Goal: Task Accomplishment & Management: Manage account settings

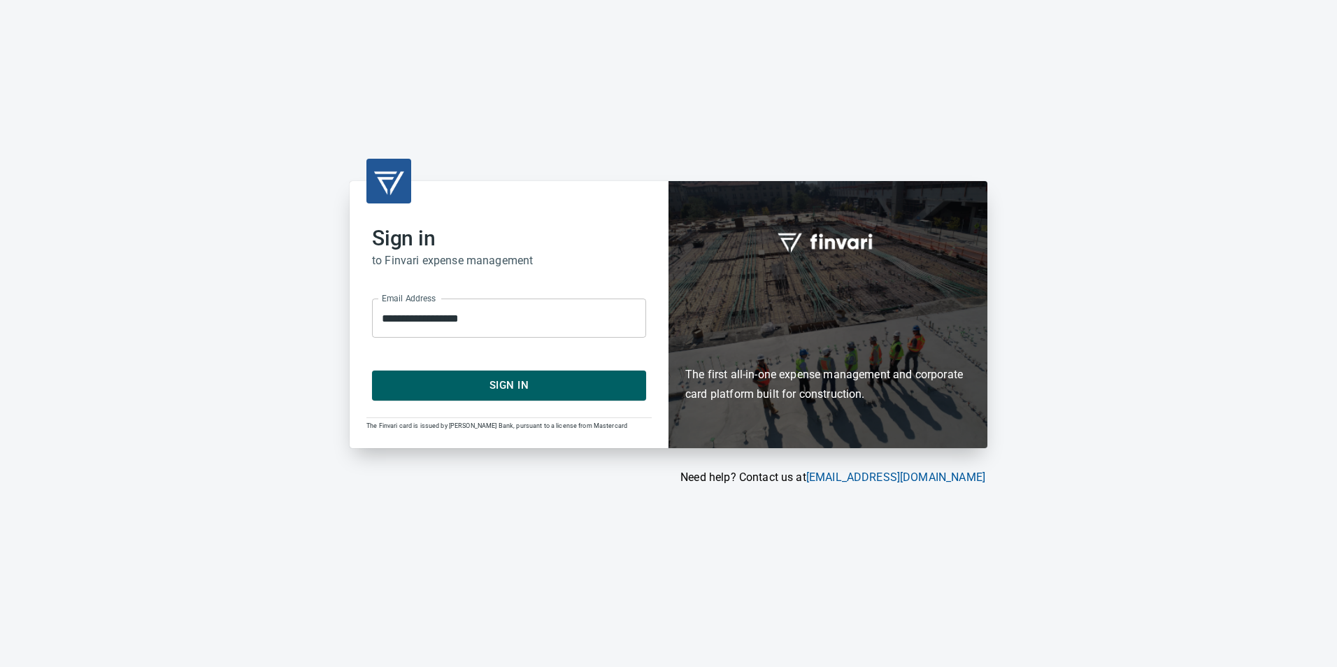
click at [613, 378] on span "Sign In" at bounding box center [508, 385] width 243 height 18
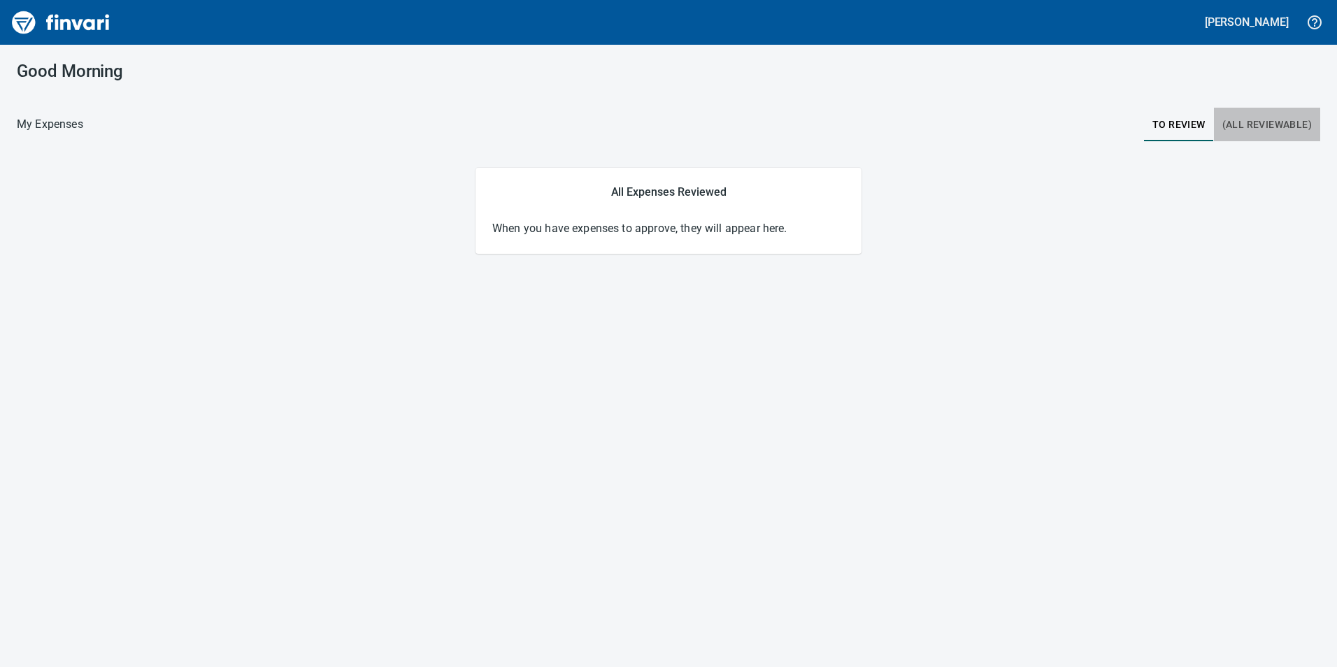
click at [1254, 125] on span "(All Reviewable)" at bounding box center [1267, 124] width 90 height 17
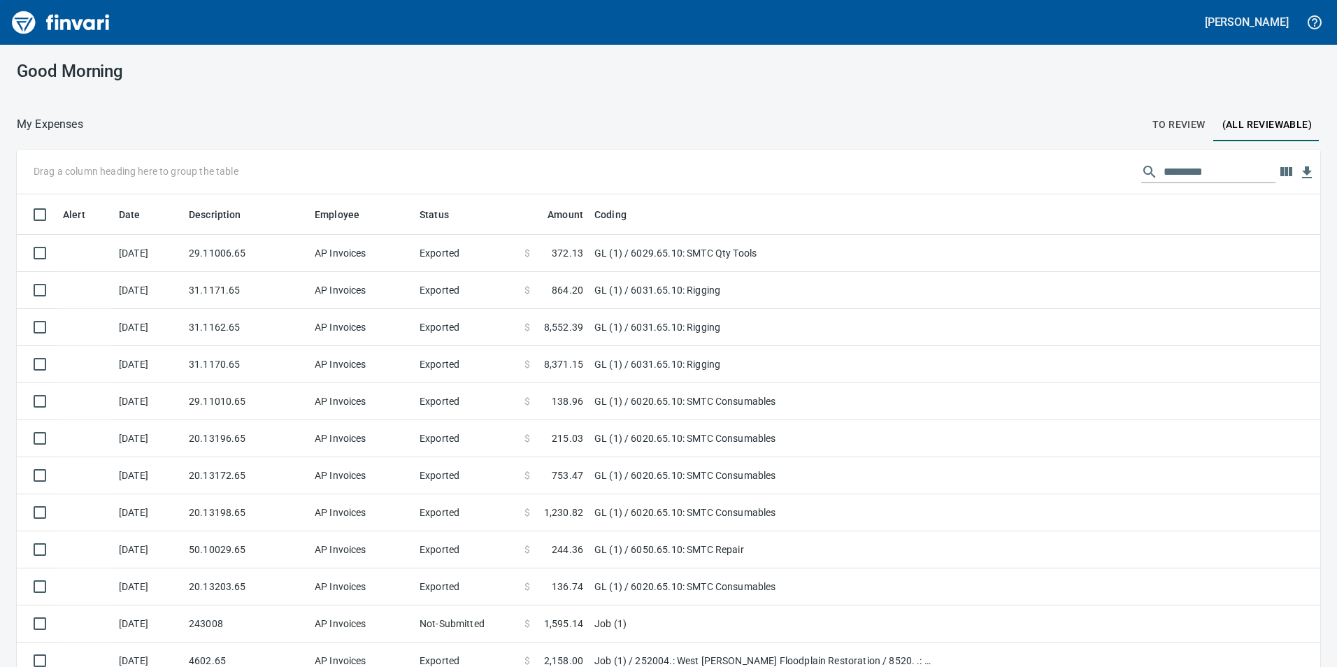
scroll to position [503, 1272]
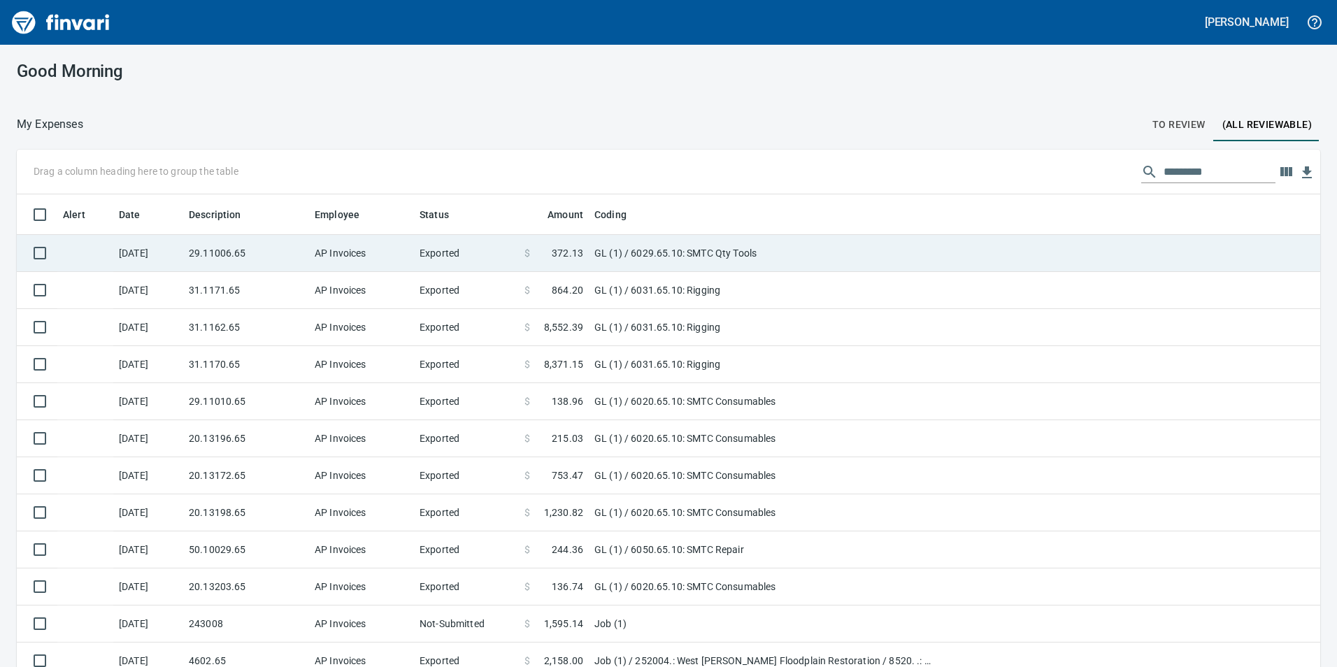
click at [214, 249] on td "29.11006.65" at bounding box center [246, 253] width 126 height 37
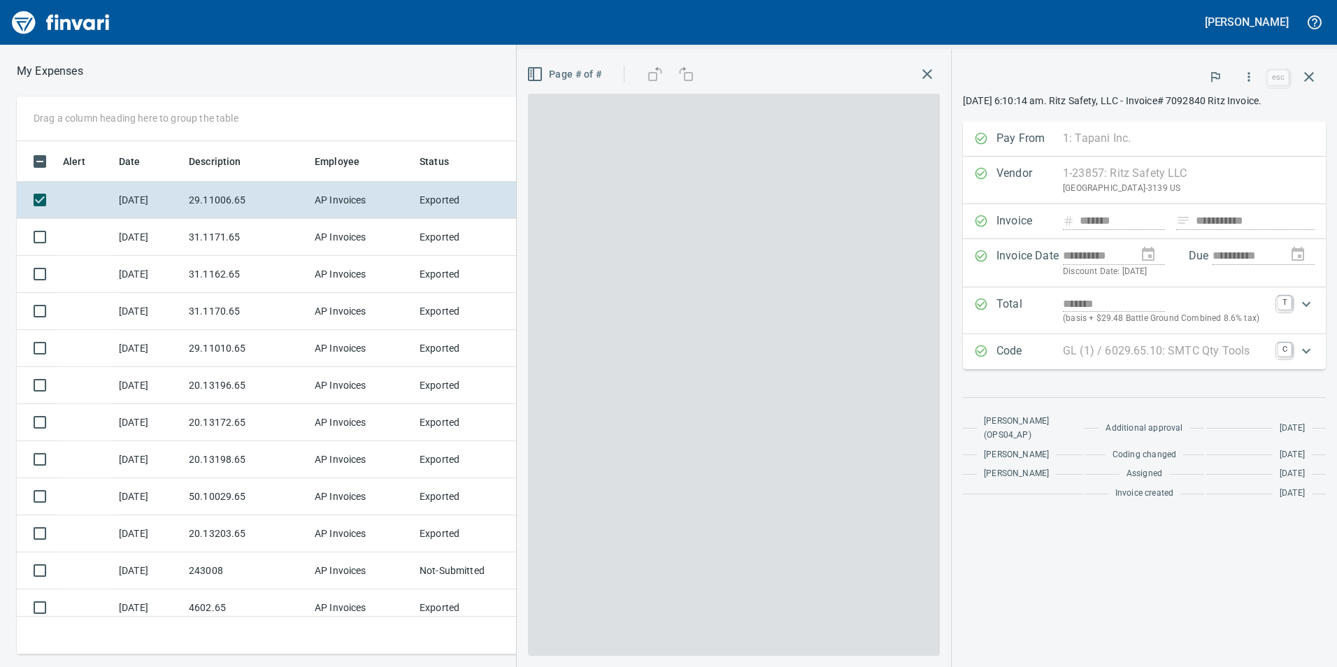
scroll to position [503, 933]
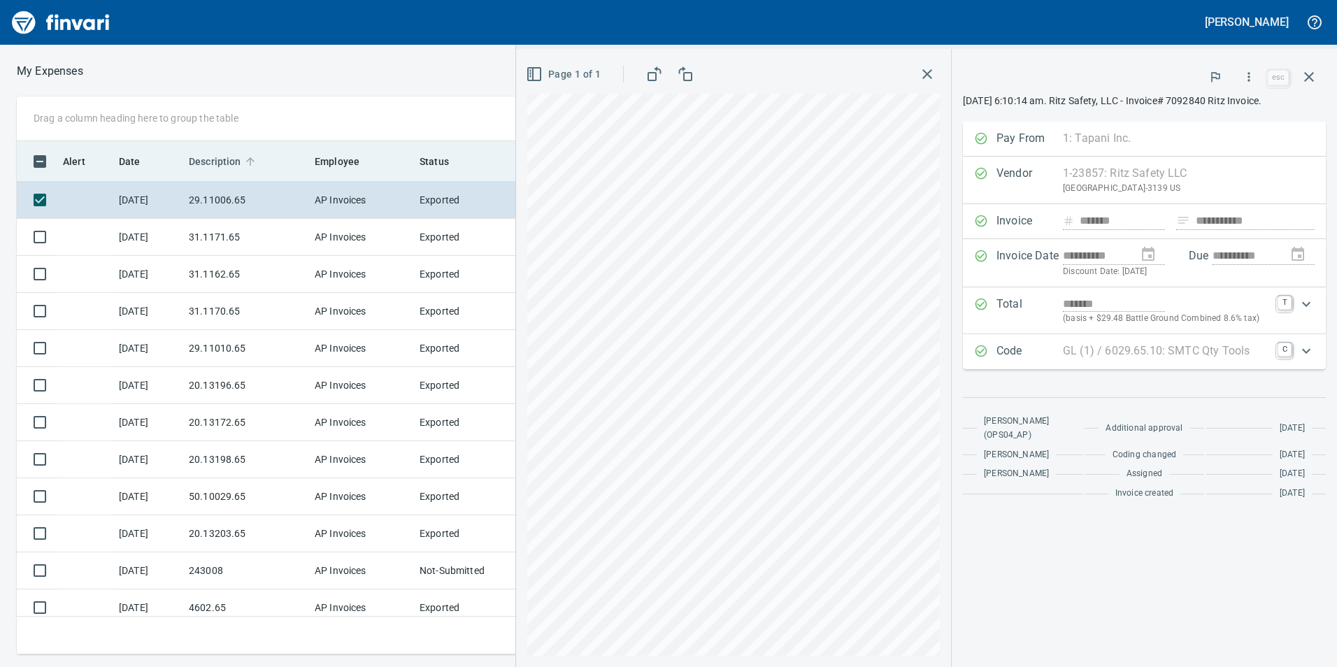
drag, startPoint x: 245, startPoint y: 213, endPoint x: 248, endPoint y: 220, distance: 8.2
click at [244, 213] on td "29.11006.65" at bounding box center [246, 200] width 126 height 37
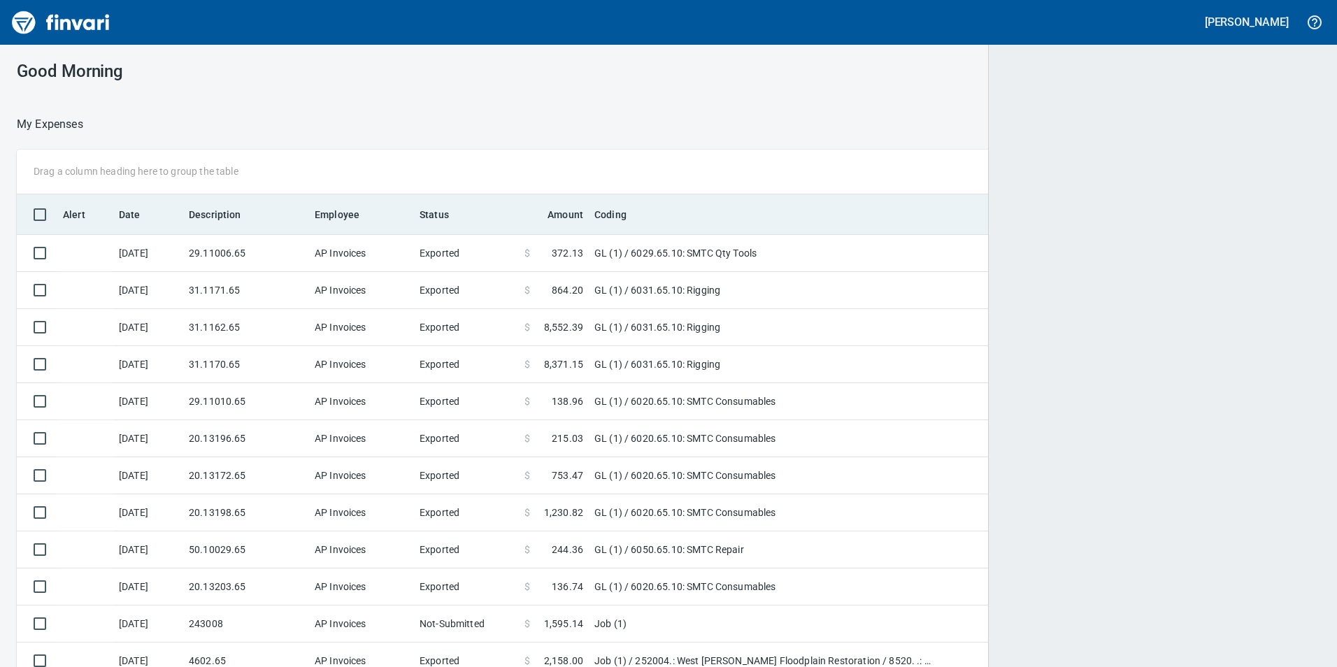
scroll to position [503, 1270]
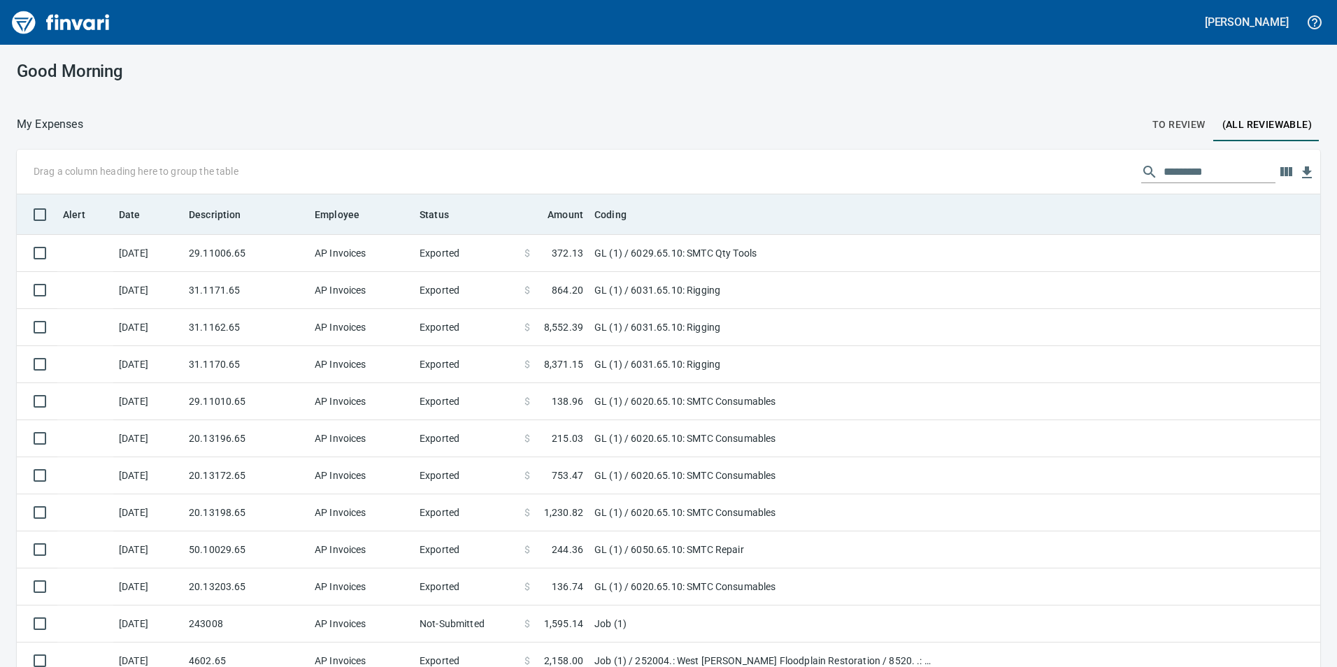
click at [248, 226] on th "Description" at bounding box center [246, 214] width 126 height 41
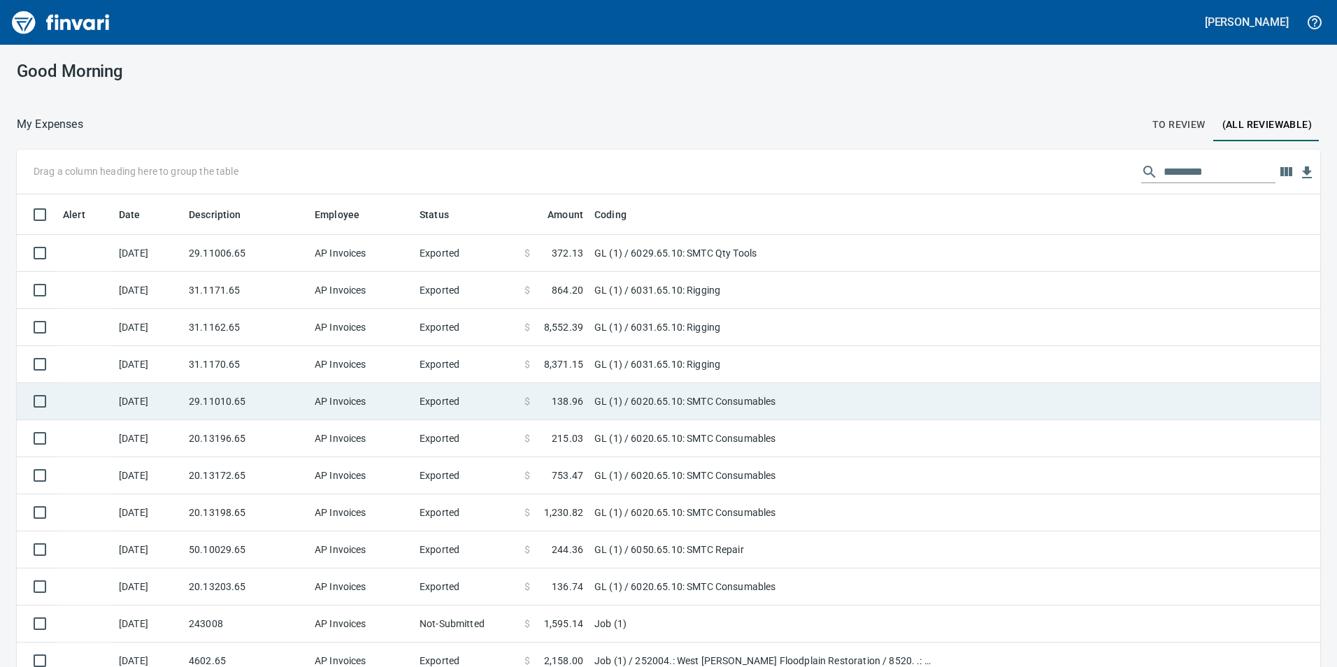
click at [603, 399] on td "GL (1) / 6020.65.10: SMTC Consumables" at bounding box center [764, 401] width 350 height 37
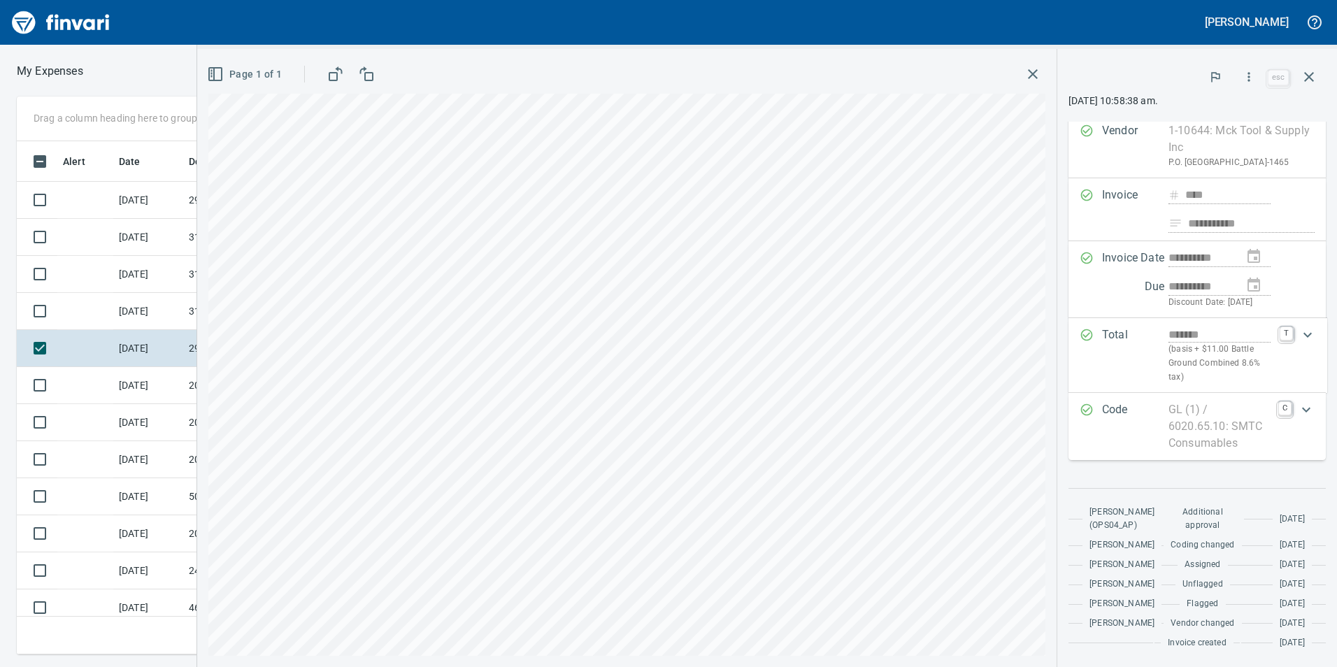
scroll to position [139, 0]
click at [111, 382] on td at bounding box center [85, 385] width 56 height 37
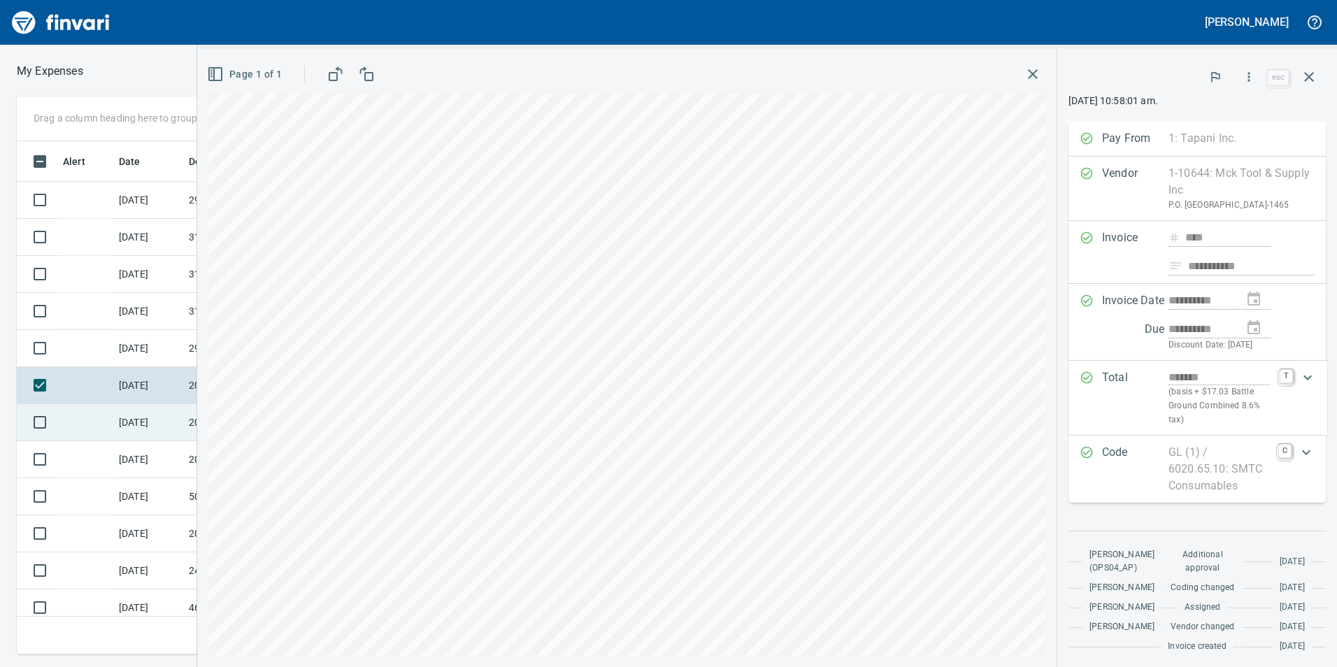
click at [99, 427] on td at bounding box center [85, 422] width 56 height 37
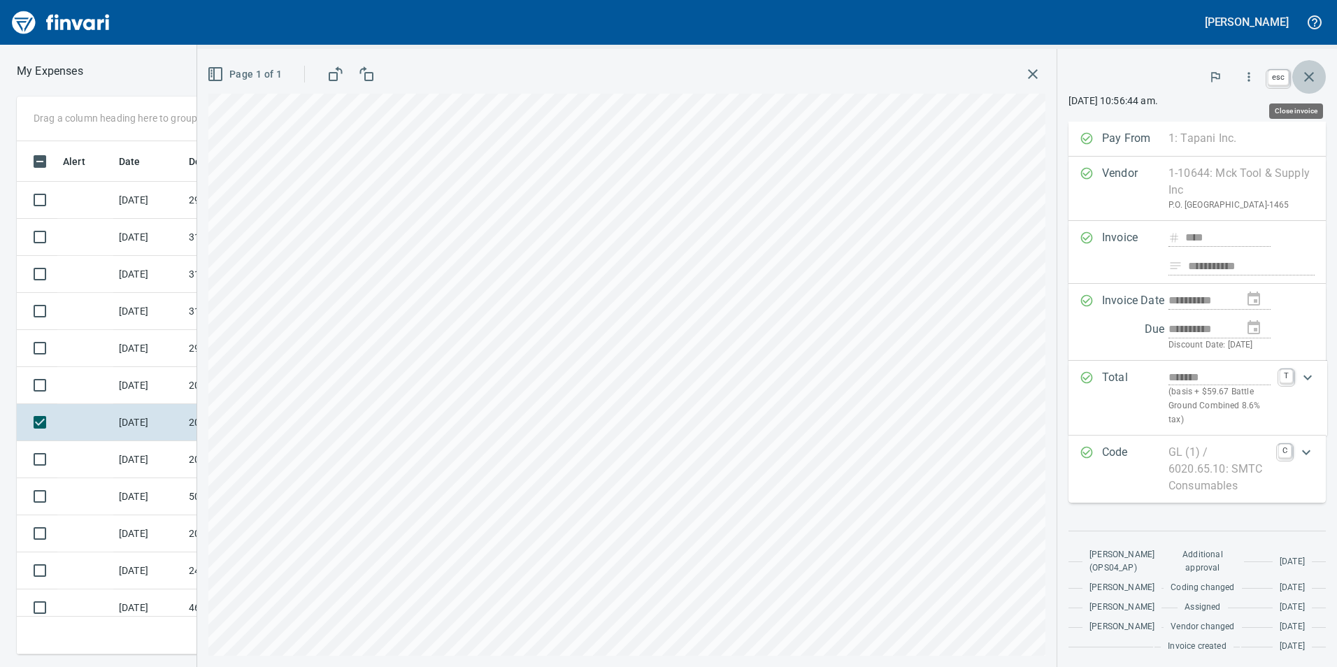
click at [1310, 83] on icon "button" at bounding box center [1309, 77] width 17 height 17
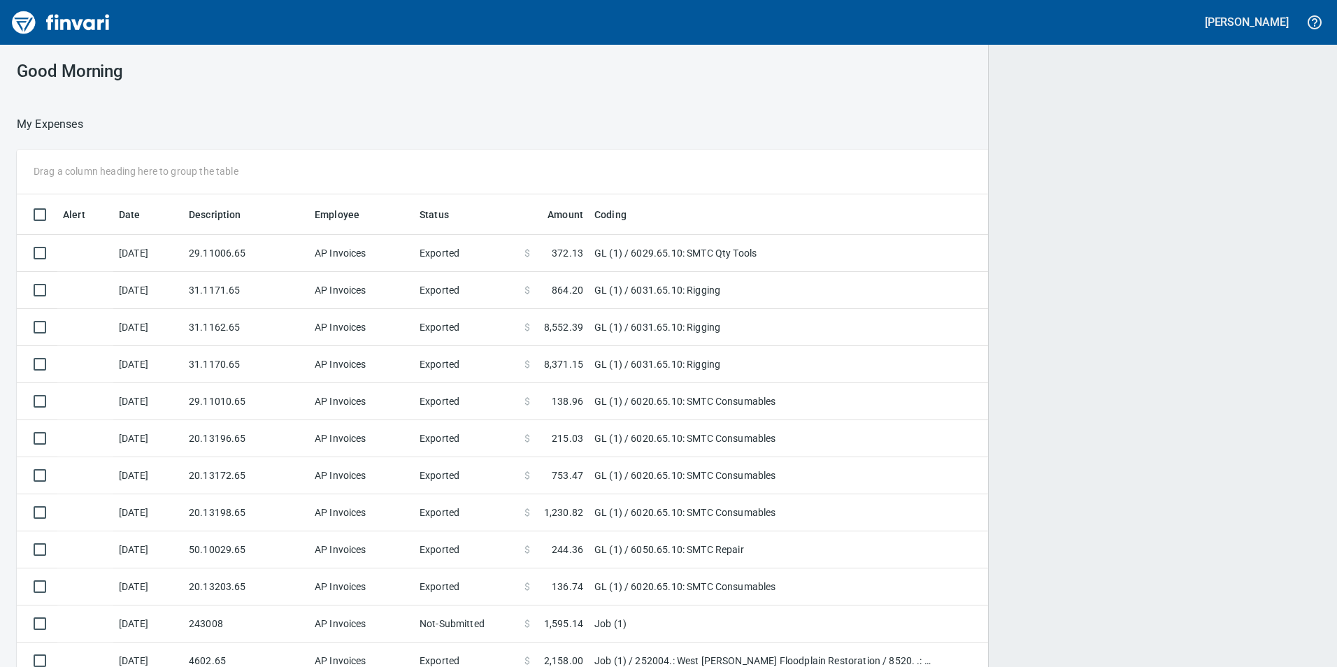
scroll to position [1, 1]
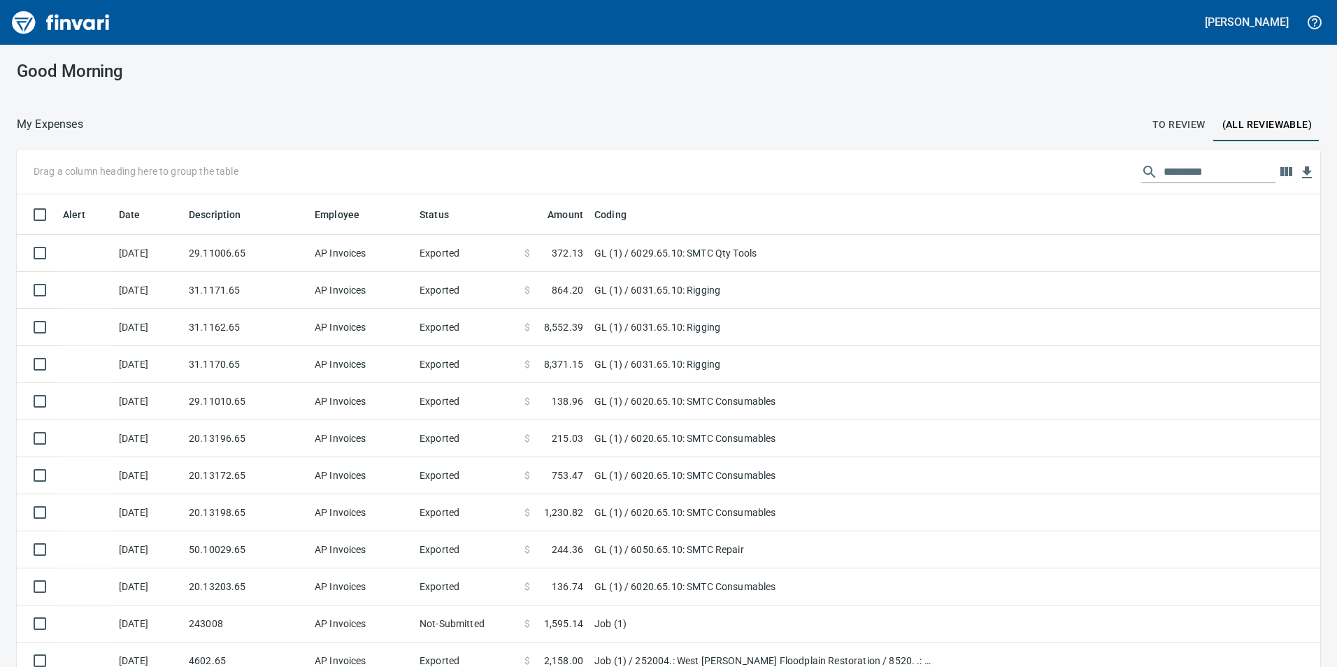
click at [1171, 103] on div "Good Morning My Expenses To Review (All Reviewable) Drag a column heading here …" at bounding box center [668, 356] width 1337 height 622
click at [1167, 116] on span "To Review" at bounding box center [1178, 124] width 53 height 17
